Goal: Task Accomplishment & Management: Complete application form

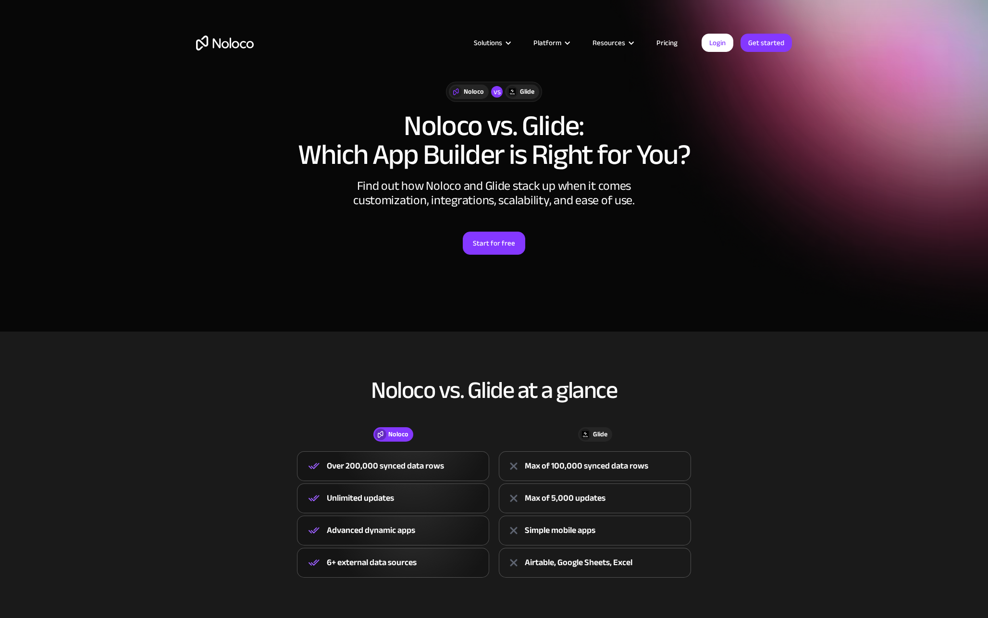
click at [226, 42] on img "home" at bounding box center [225, 43] width 58 height 15
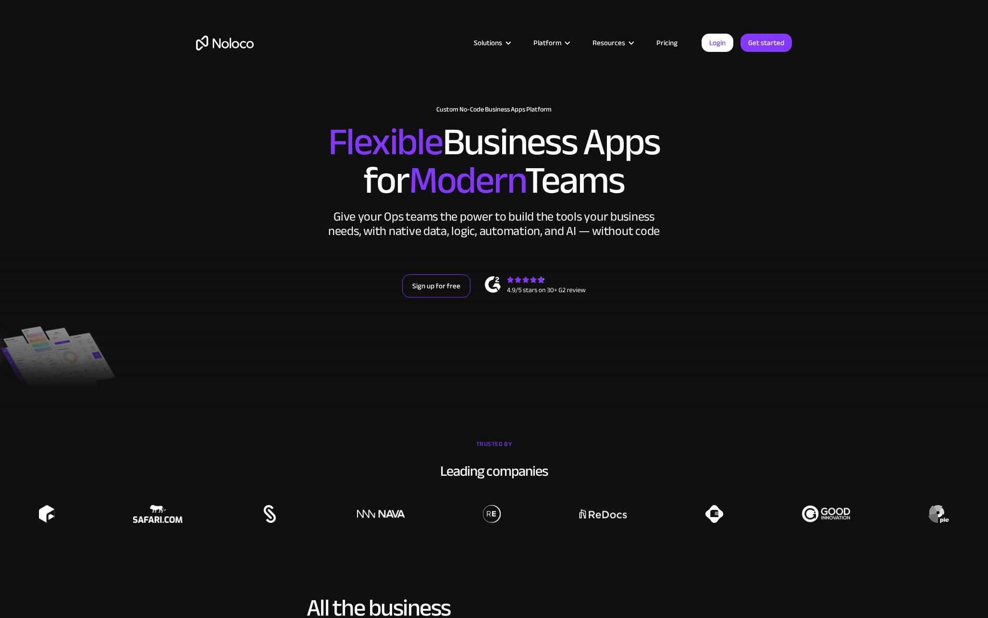
click at [448, 284] on link "Sign up for free" at bounding box center [436, 285] width 68 height 23
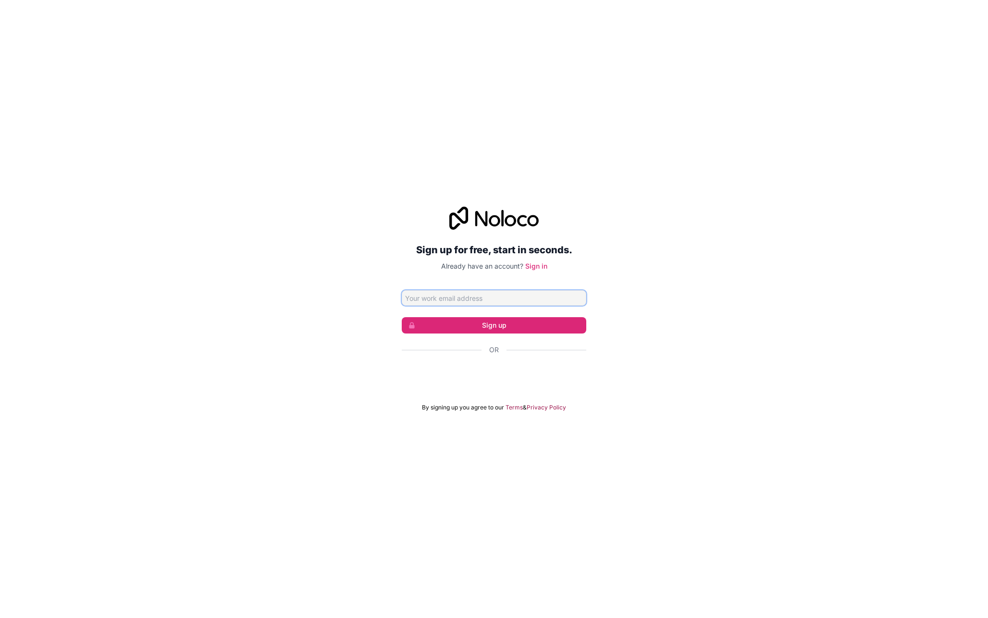
click at [521, 303] on input "Email address" at bounding box center [494, 297] width 185 height 15
type input "lamri.ghenam@gmail.com"
click button "Sign up" at bounding box center [494, 325] width 185 height 16
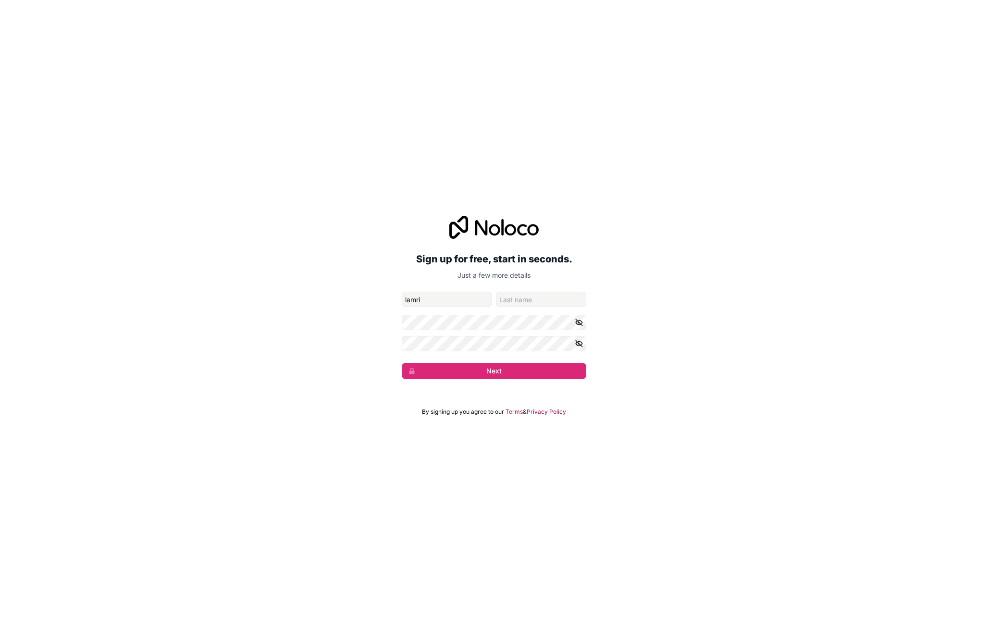
type input "lamri"
type input "ghenam"
click at [506, 369] on button "Next" at bounding box center [494, 371] width 185 height 16
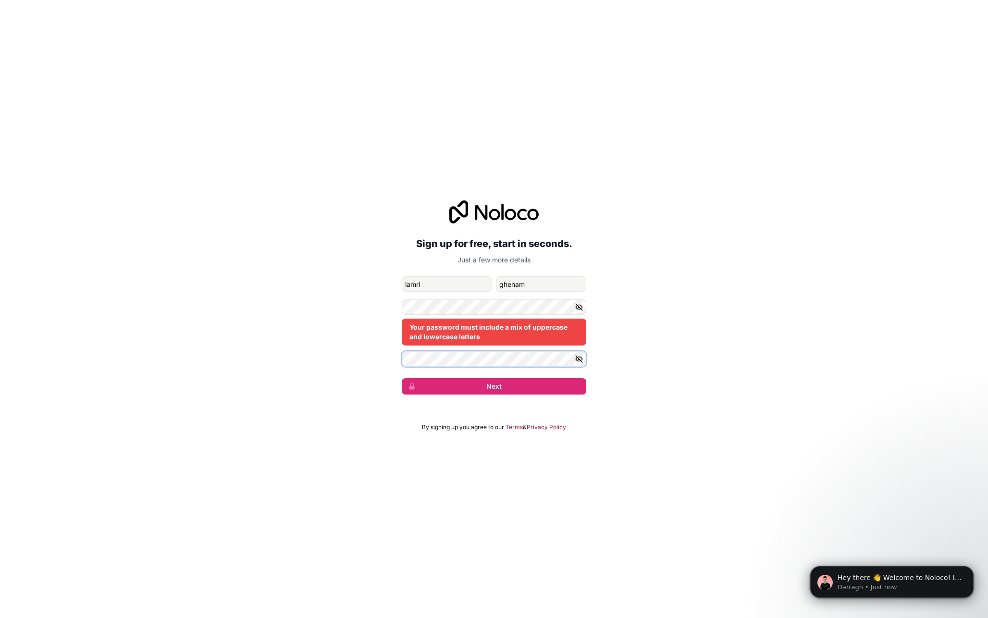
click at [402, 378] on button "Next" at bounding box center [494, 386] width 185 height 16
click at [495, 382] on button "Next" at bounding box center [494, 386] width 185 height 16
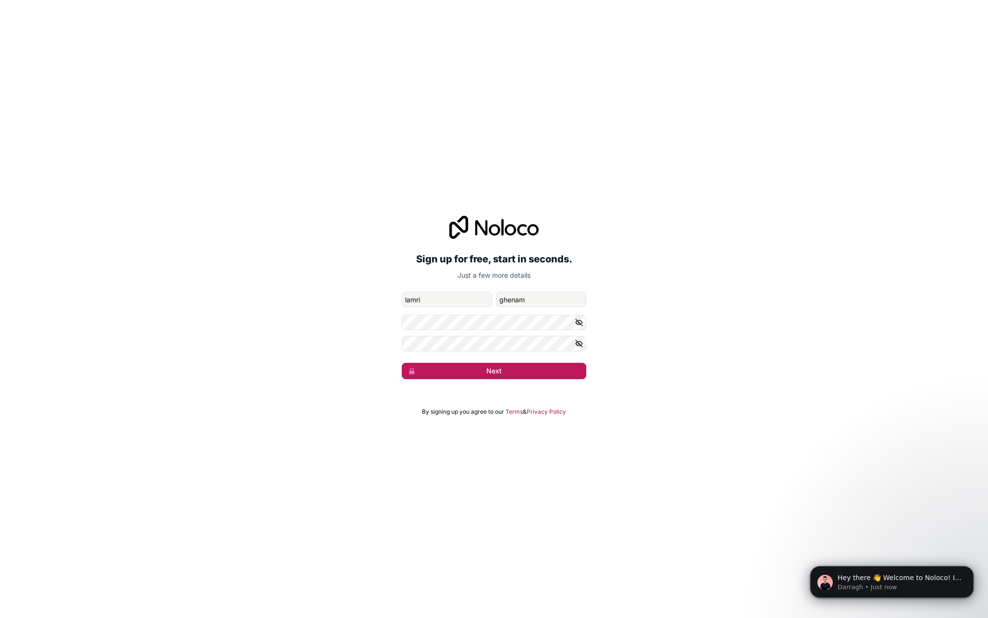
click at [458, 373] on button "Next" at bounding box center [494, 371] width 185 height 16
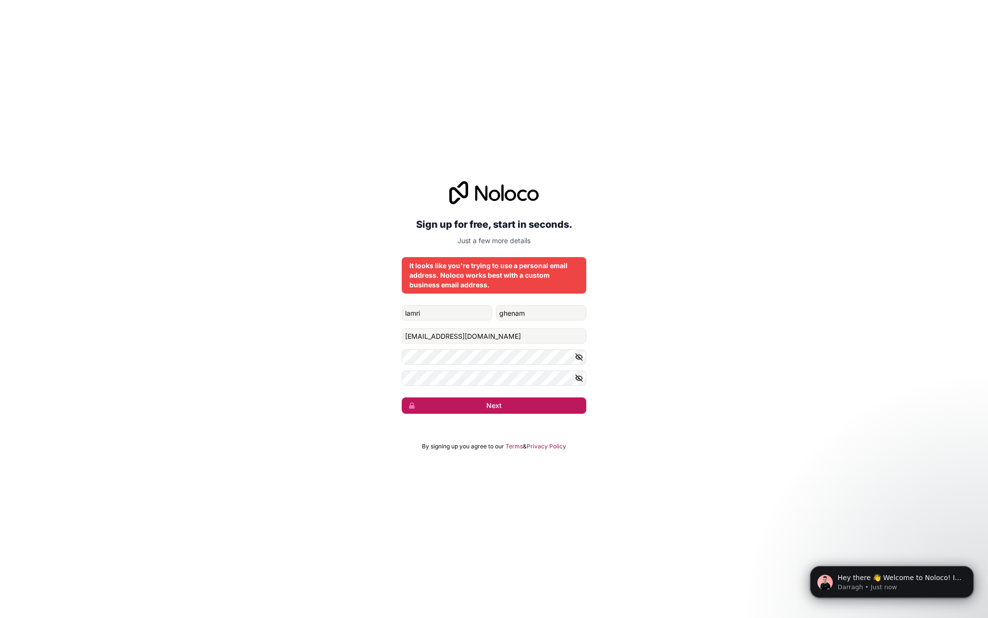
click at [435, 409] on button "Next" at bounding box center [494, 406] width 185 height 16
